Goal: Task Accomplishment & Management: Complete application form

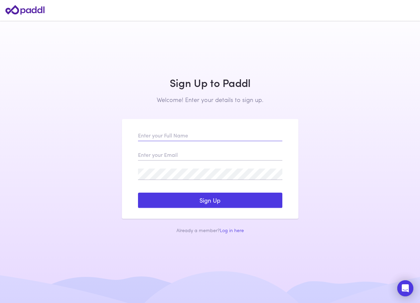
click at [147, 134] on input "text" at bounding box center [210, 135] width 144 height 11
type input "[PERSON_NAME]"
click at [143, 156] on input "email" at bounding box center [210, 154] width 144 height 11
type input "[EMAIL_ADDRESS][DOMAIN_NAME]"
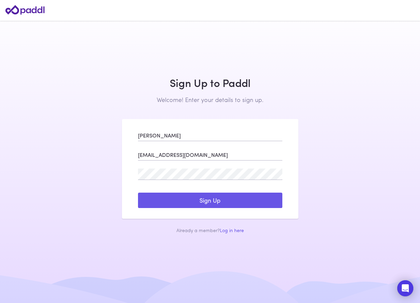
click at [219, 205] on button "Sign Up" at bounding box center [210, 199] width 144 height 15
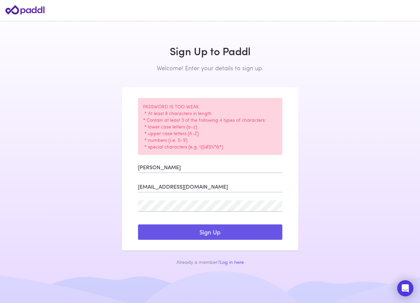
click at [228, 230] on button "Sign Up" at bounding box center [210, 231] width 144 height 15
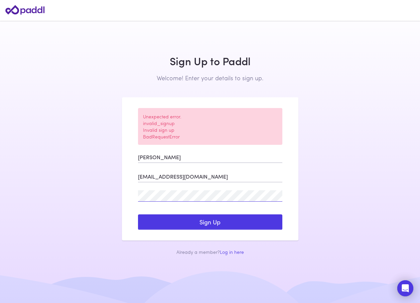
click at [111, 193] on main "Log In to Paddl Welcome! Enter your details to log in. Sign Up to Paddl Welcome…" at bounding box center [210, 151] width 420 height 303
click at [211, 230] on div "Unexpected error. invalid_signup Invalid sign up BadRequestError [PERSON_NAME] …" at bounding box center [210, 168] width 176 height 143
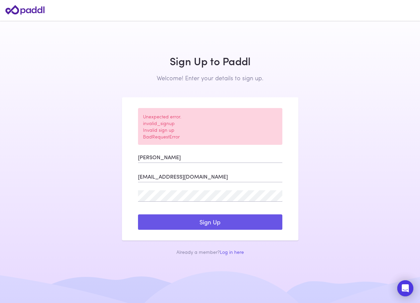
click at [207, 219] on button "Sign Up" at bounding box center [210, 221] width 144 height 15
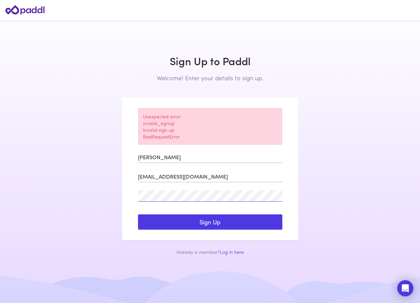
click at [136, 200] on div "Unexpected error. invalid_signup Invalid sign up BadRequestError [PERSON_NAME] …" at bounding box center [210, 168] width 176 height 143
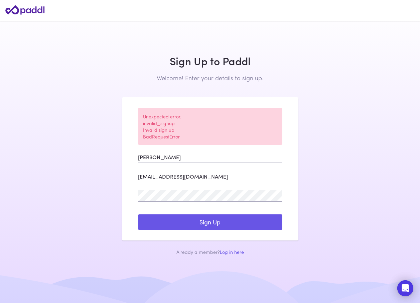
click at [203, 222] on button "Sign Up" at bounding box center [210, 221] width 144 height 15
click at [169, 223] on button "Sign Up" at bounding box center [210, 221] width 144 height 15
